Goal: Navigation & Orientation: Find specific page/section

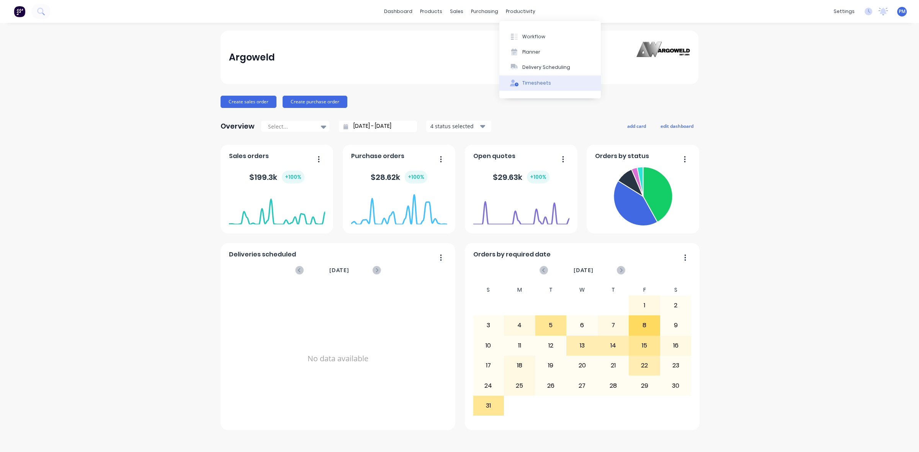
click at [540, 81] on div "Timesheets" at bounding box center [536, 83] width 29 height 7
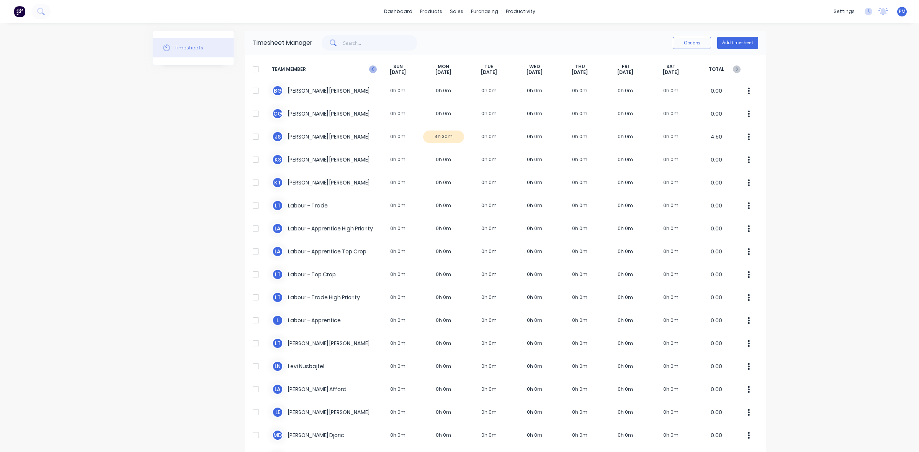
click at [369, 69] on icon at bounding box center [373, 69] width 8 height 8
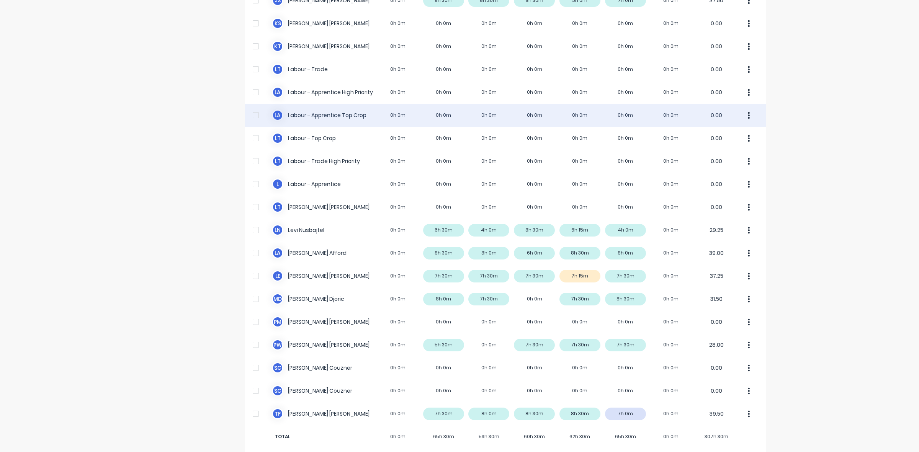
scroll to position [145, 0]
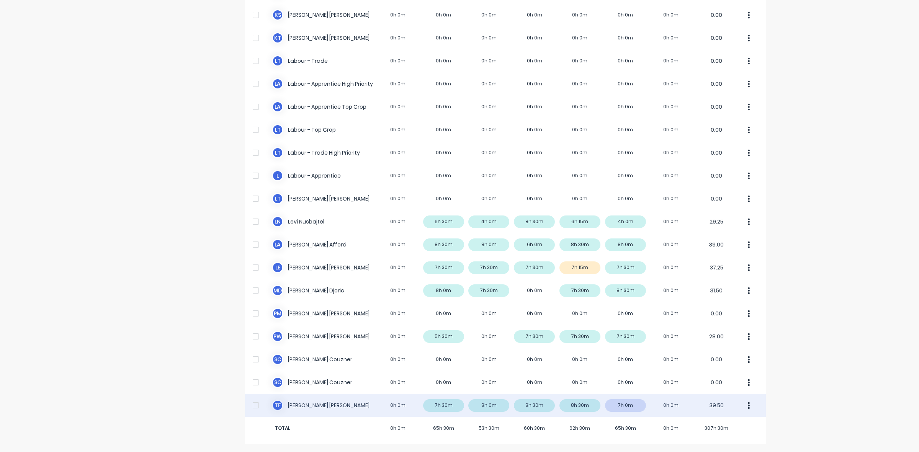
click at [629, 402] on div "T F [PERSON_NAME] 0h 0m 7h 30m 8h 0m 8h 30m 8h 30m 7h 0m 0h 0m 39.50" at bounding box center [505, 405] width 521 height 23
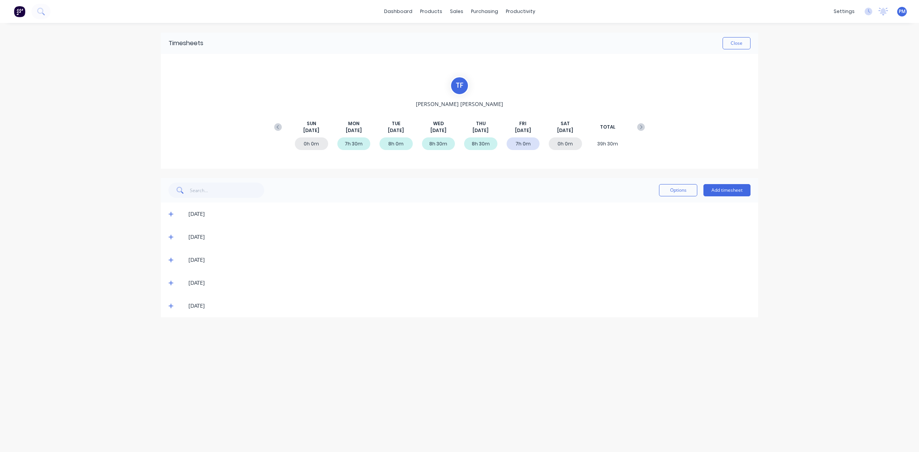
click at [171, 307] on icon at bounding box center [170, 305] width 5 height 5
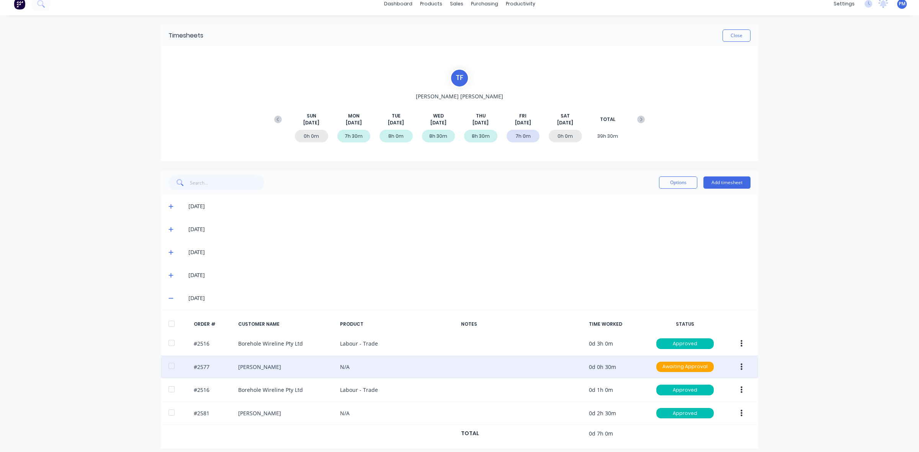
scroll to position [15, 0]
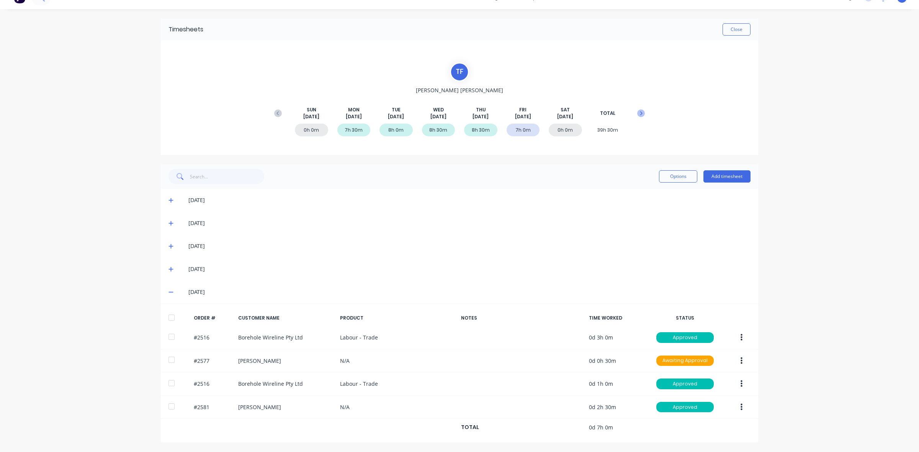
click at [638, 112] on icon at bounding box center [641, 114] width 8 height 8
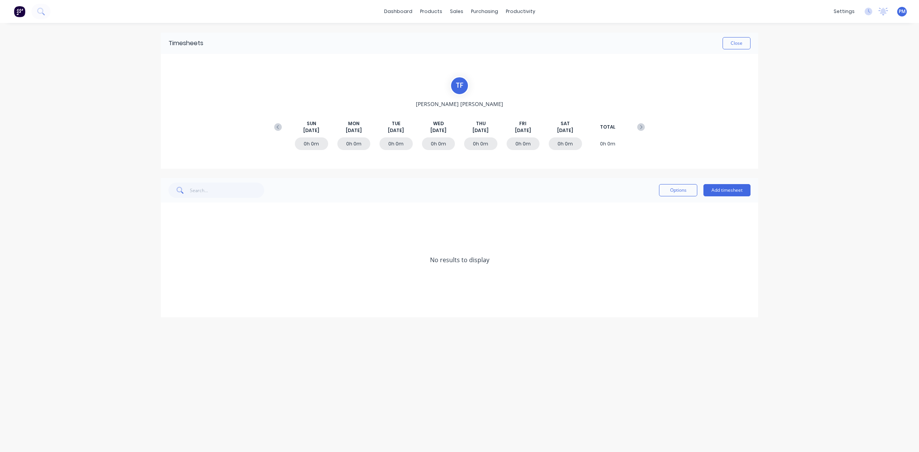
scroll to position [0, 0]
click at [740, 43] on button "Close" at bounding box center [737, 43] width 28 height 12
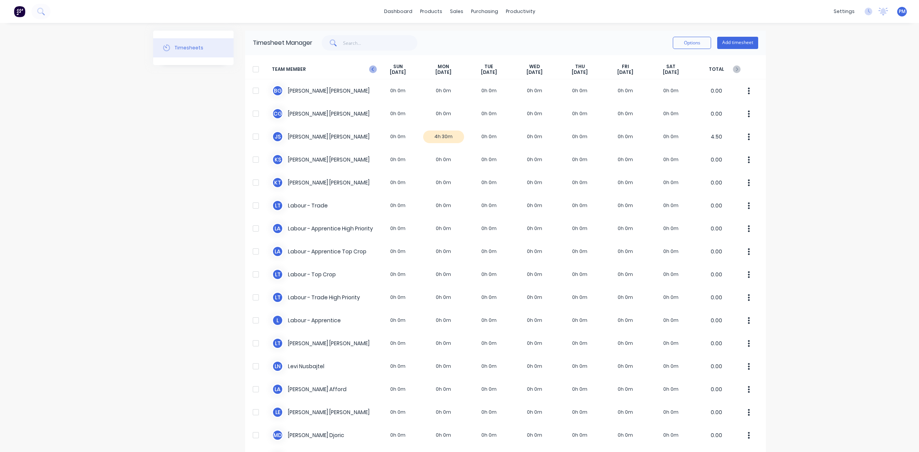
click at [369, 68] on icon at bounding box center [373, 69] width 8 height 8
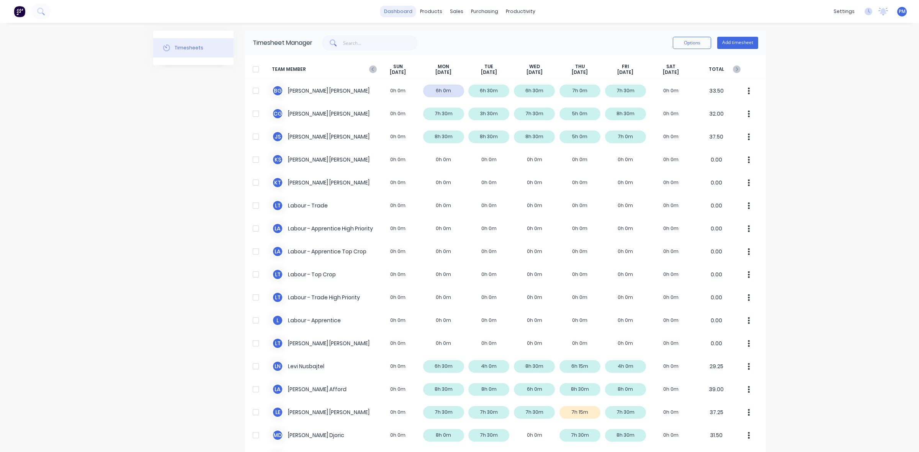
click at [397, 12] on link "dashboard" at bounding box center [398, 11] width 36 height 11
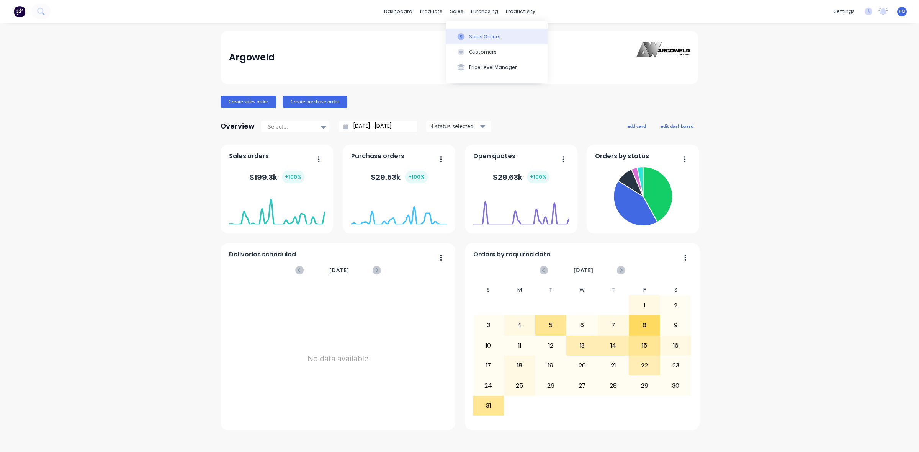
click at [477, 34] on div "Sales Orders" at bounding box center [484, 36] width 31 height 7
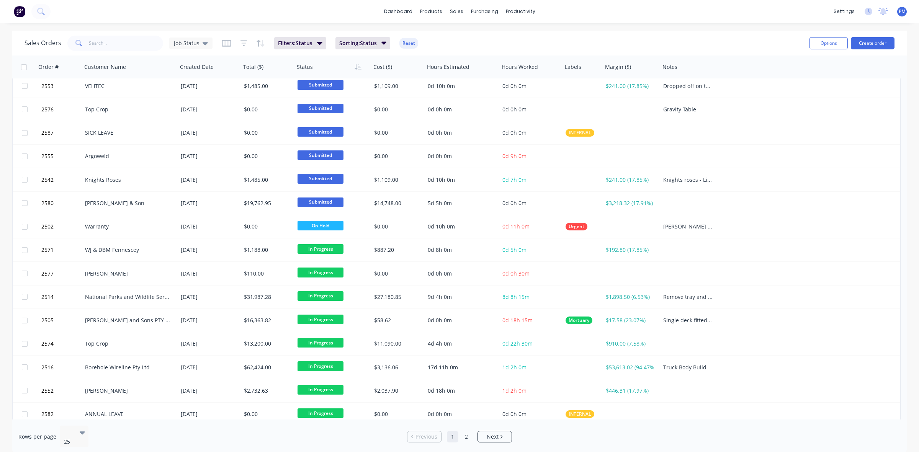
scroll to position [245, 0]
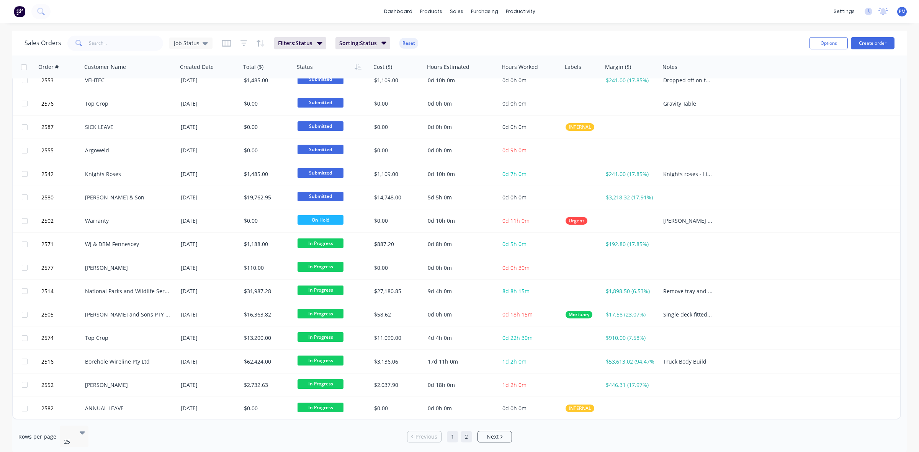
click at [466, 432] on link "2" at bounding box center [466, 436] width 11 height 11
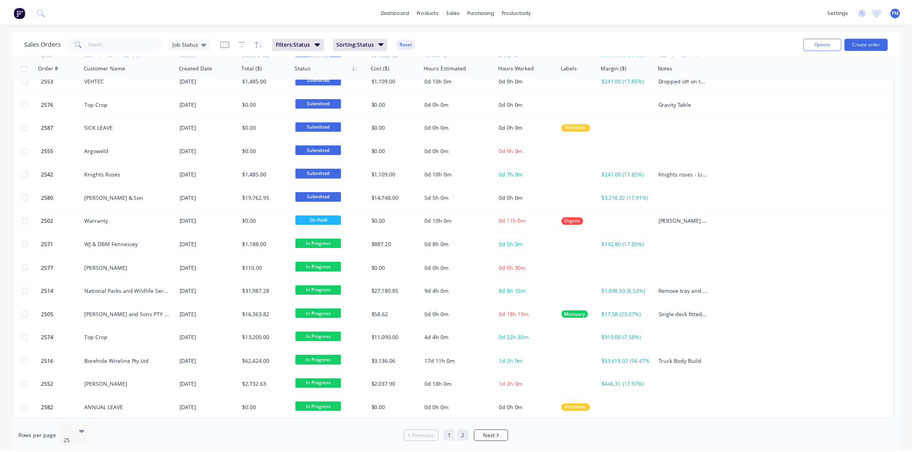
scroll to position [0, 0]
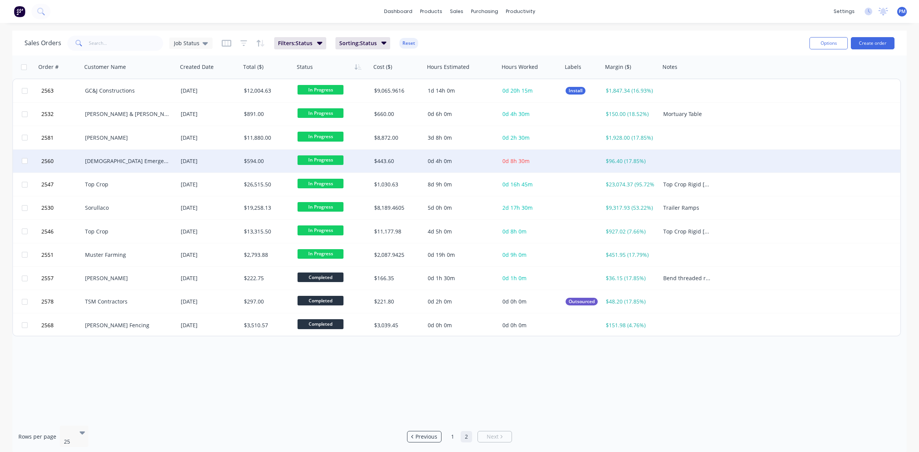
click at [144, 159] on div "[DEMOGRAPHIC_DATA] Emergency Services" at bounding box center [127, 161] width 85 height 8
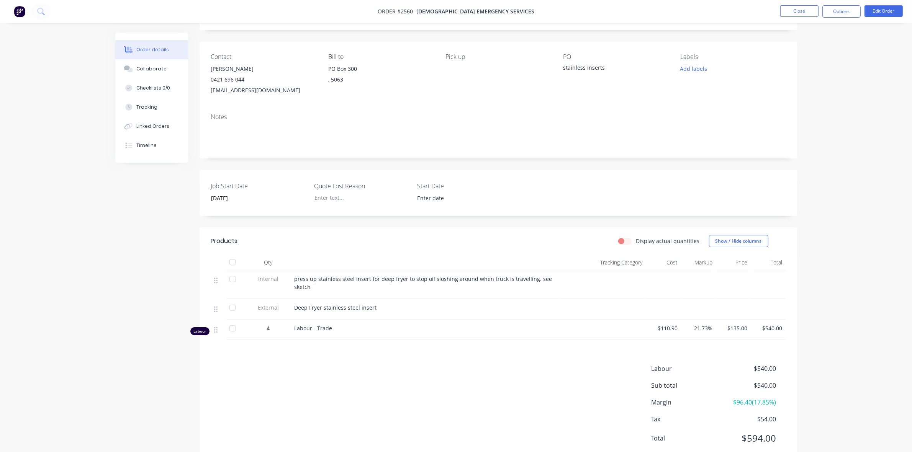
scroll to position [20, 0]
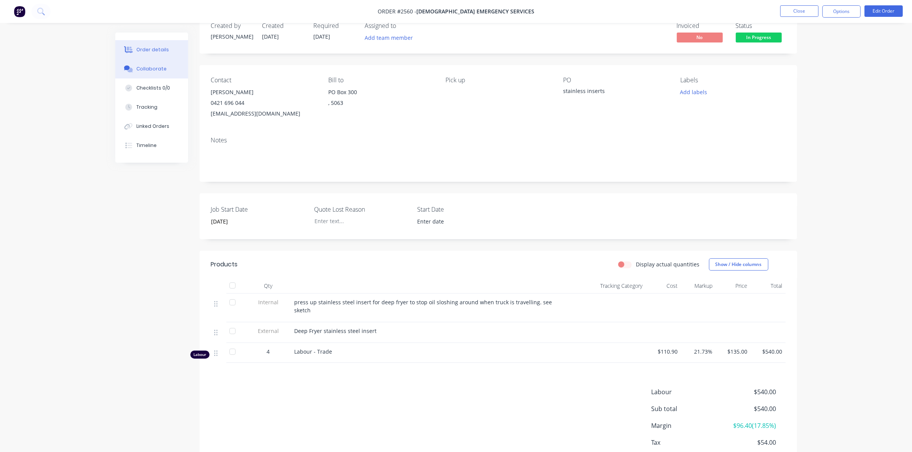
click at [154, 70] on div "Collaborate" at bounding box center [151, 68] width 30 height 7
